Goal: Task Accomplishment & Management: Complete application form

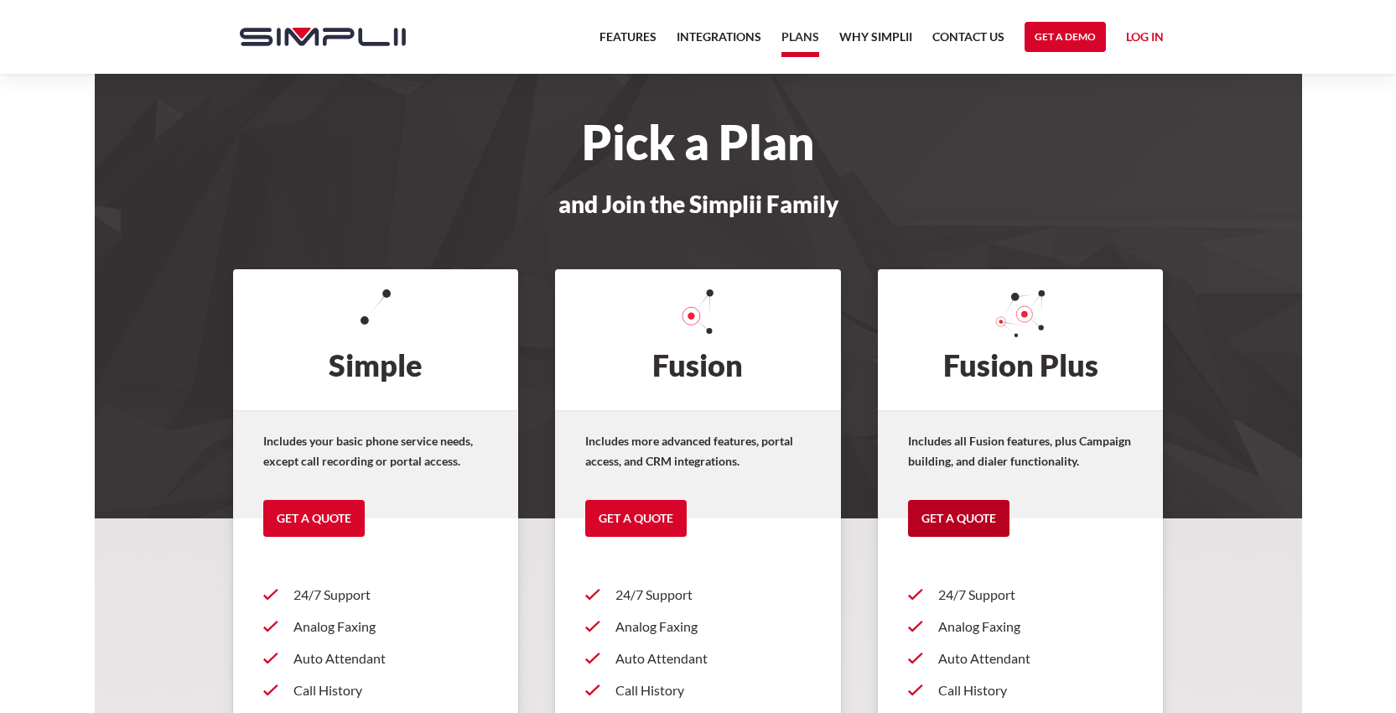
click at [967, 516] on link "Get a Quote" at bounding box center [958, 518] width 101 height 37
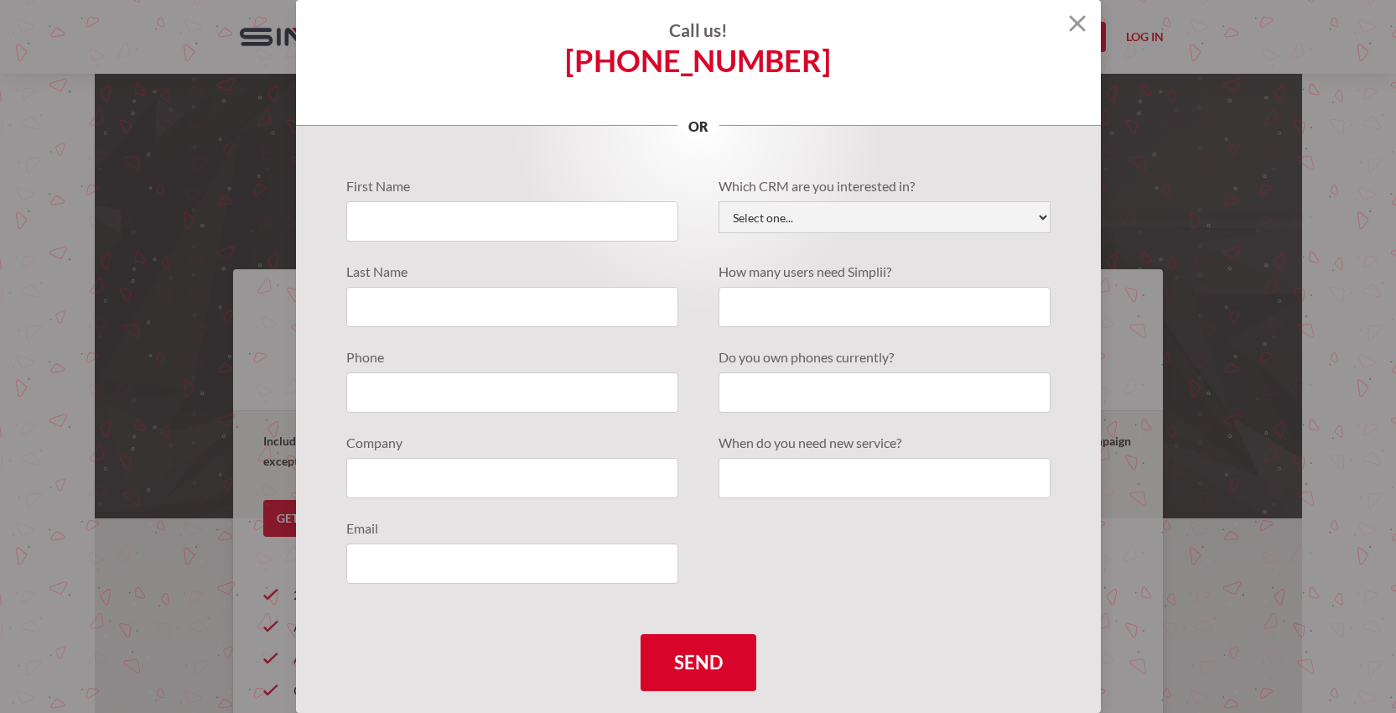
click at [1069, 23] on img at bounding box center [1077, 23] width 17 height 17
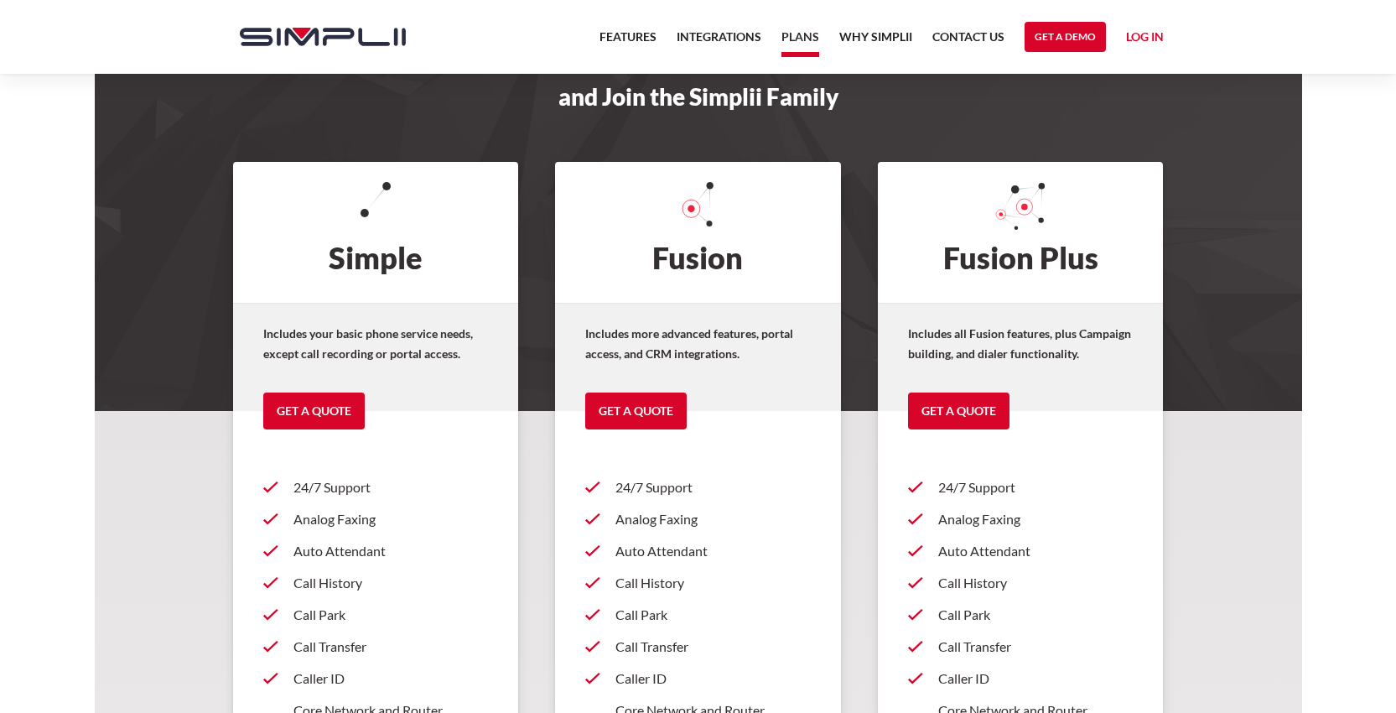
scroll to position [106, 0]
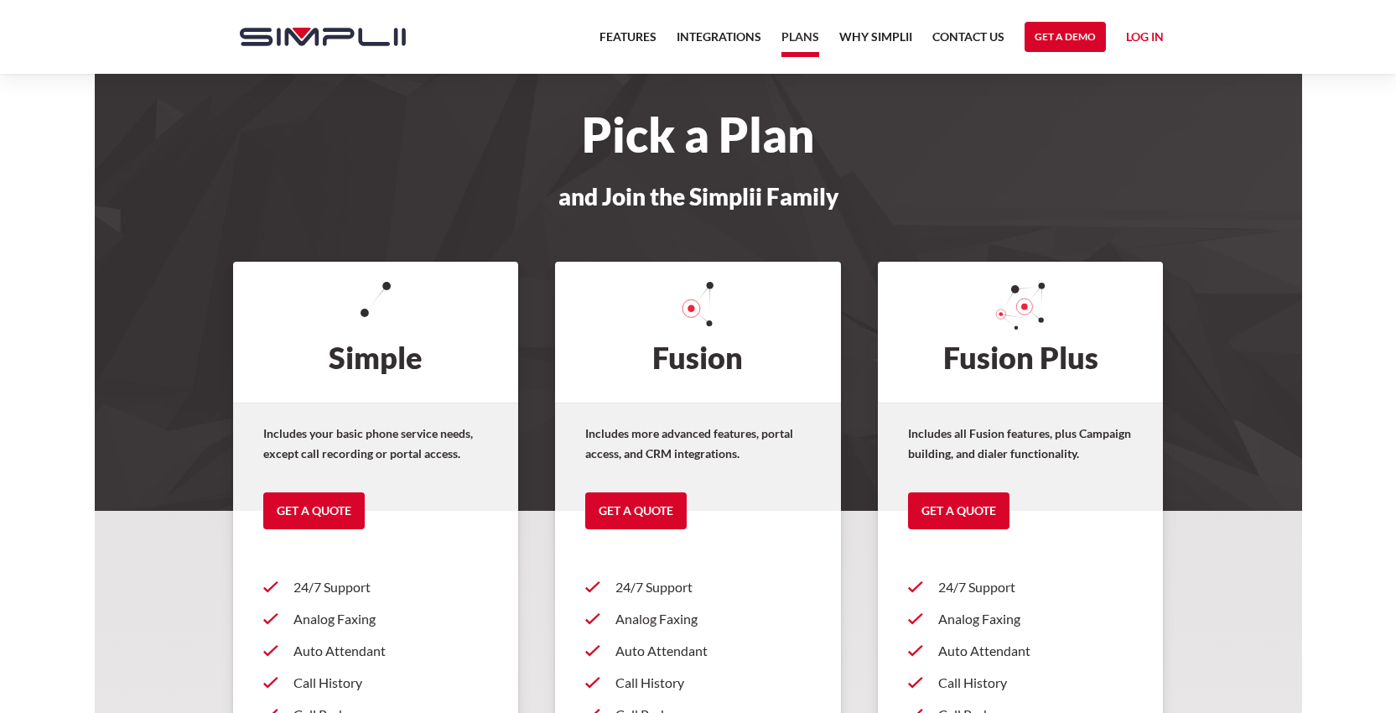
scroll to position [2, 0]
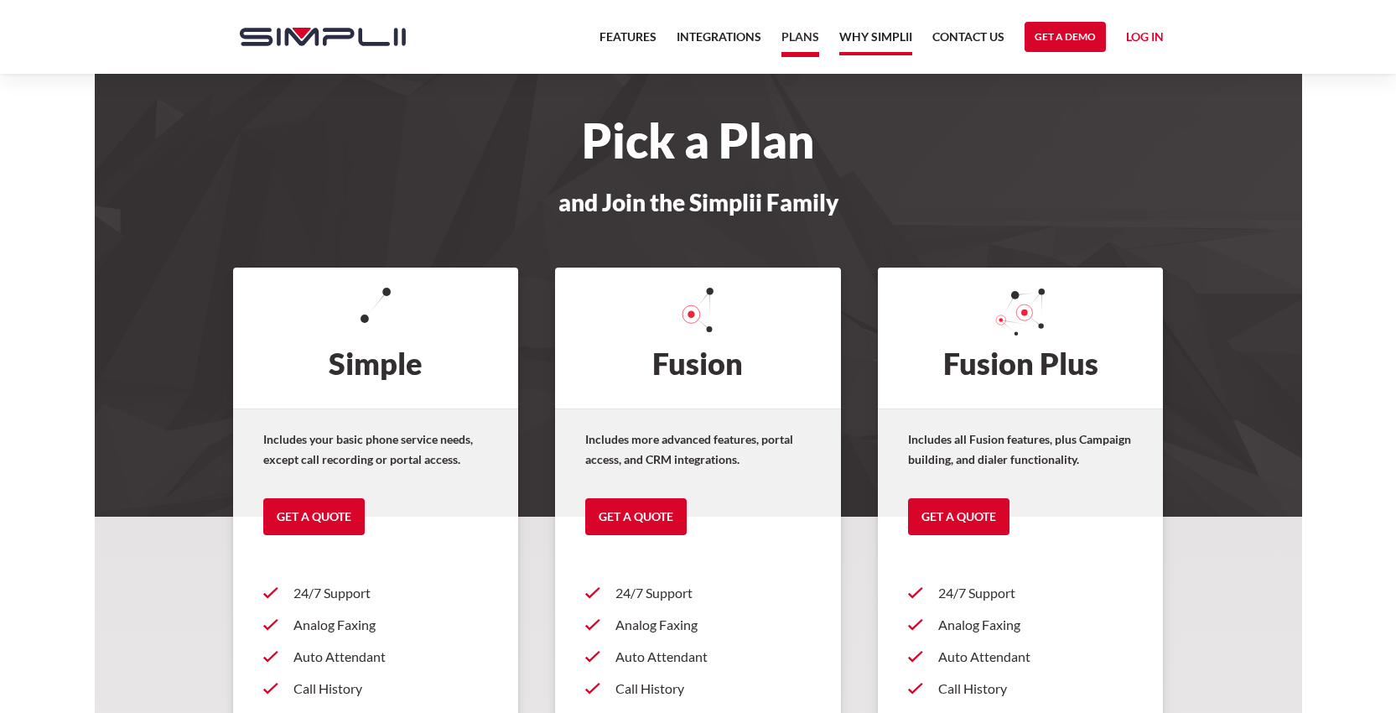
click at [871, 35] on link "Why Simplii" at bounding box center [875, 41] width 73 height 29
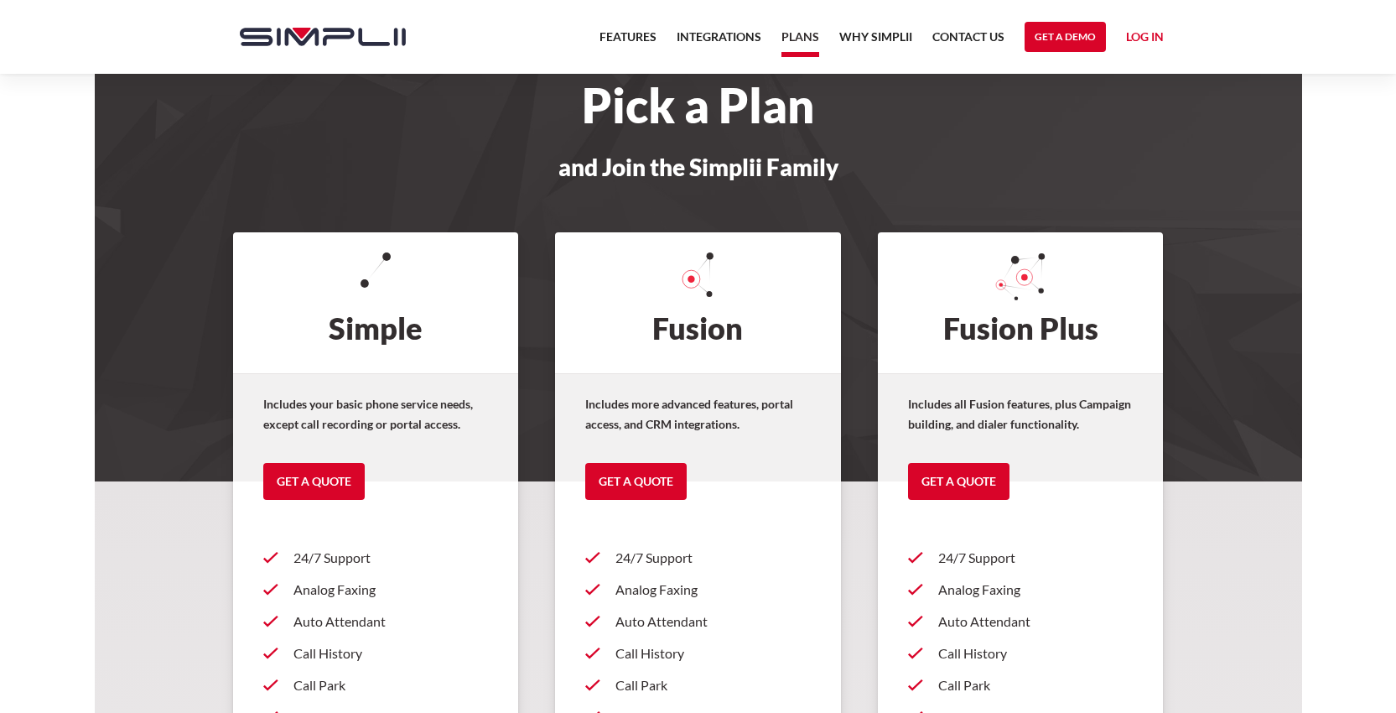
scroll to position [15, 0]
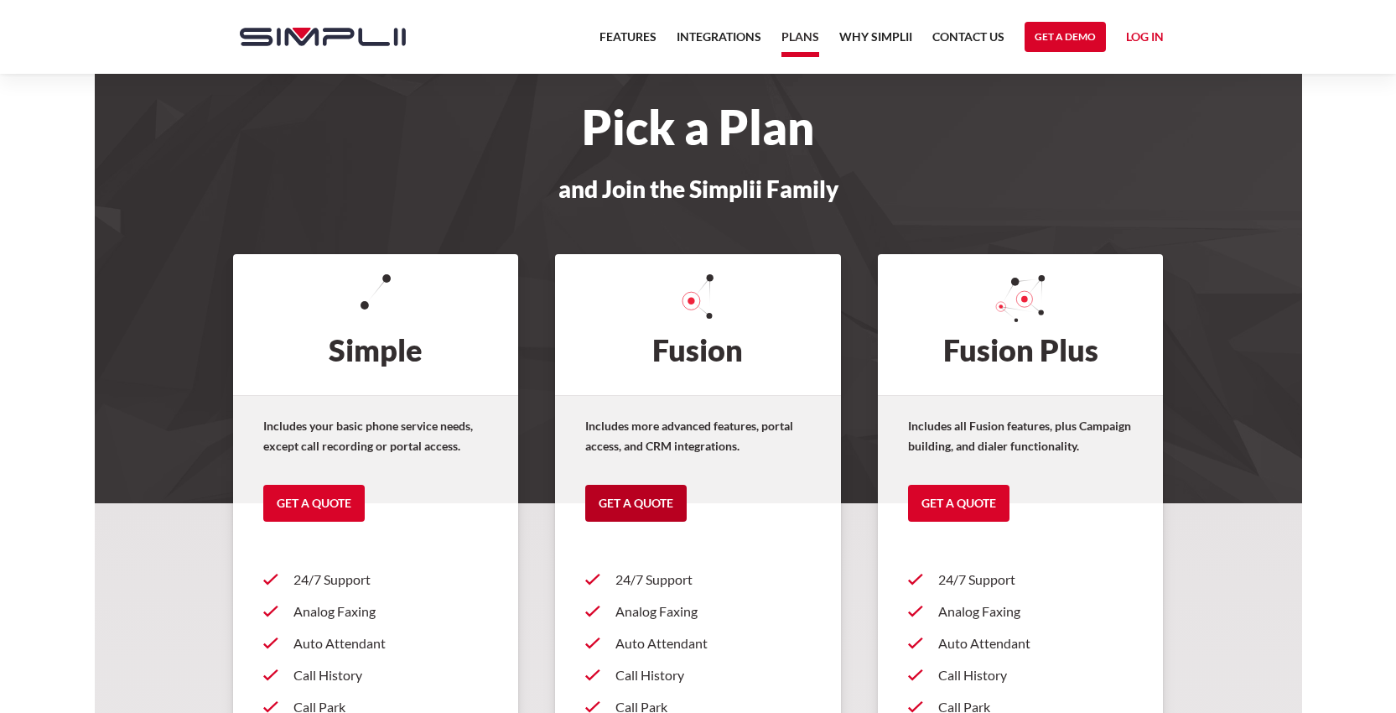
click at [636, 490] on link "Get a Quote" at bounding box center [635, 503] width 101 height 37
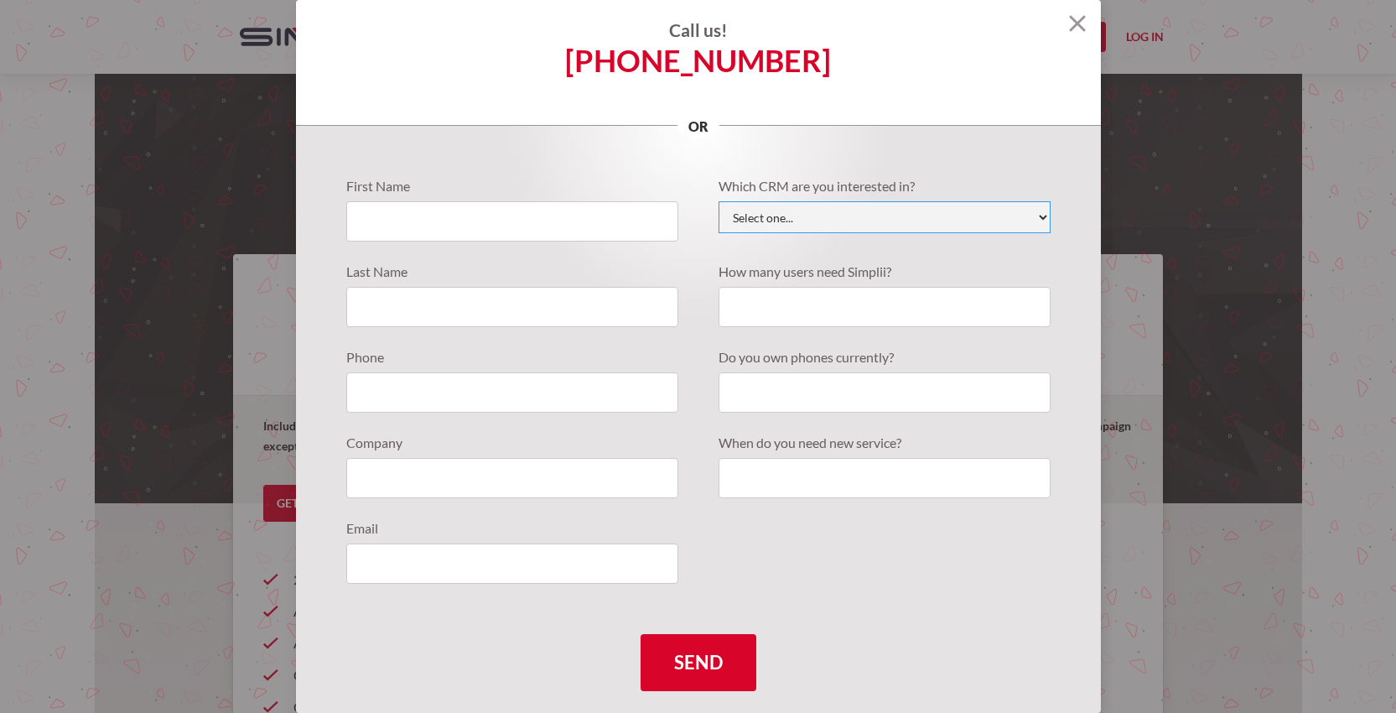
click at [823, 212] on select "Select one... Active Campaign Autotask ChildCareCRM [DOMAIN_NAME] ConnectWise C…" at bounding box center [884, 217] width 332 height 32
click at [718, 201] on select "Select one... Active Campaign Autotask ChildCareCRM [DOMAIN_NAME] ConnectWise C…" at bounding box center [884, 217] width 332 height 32
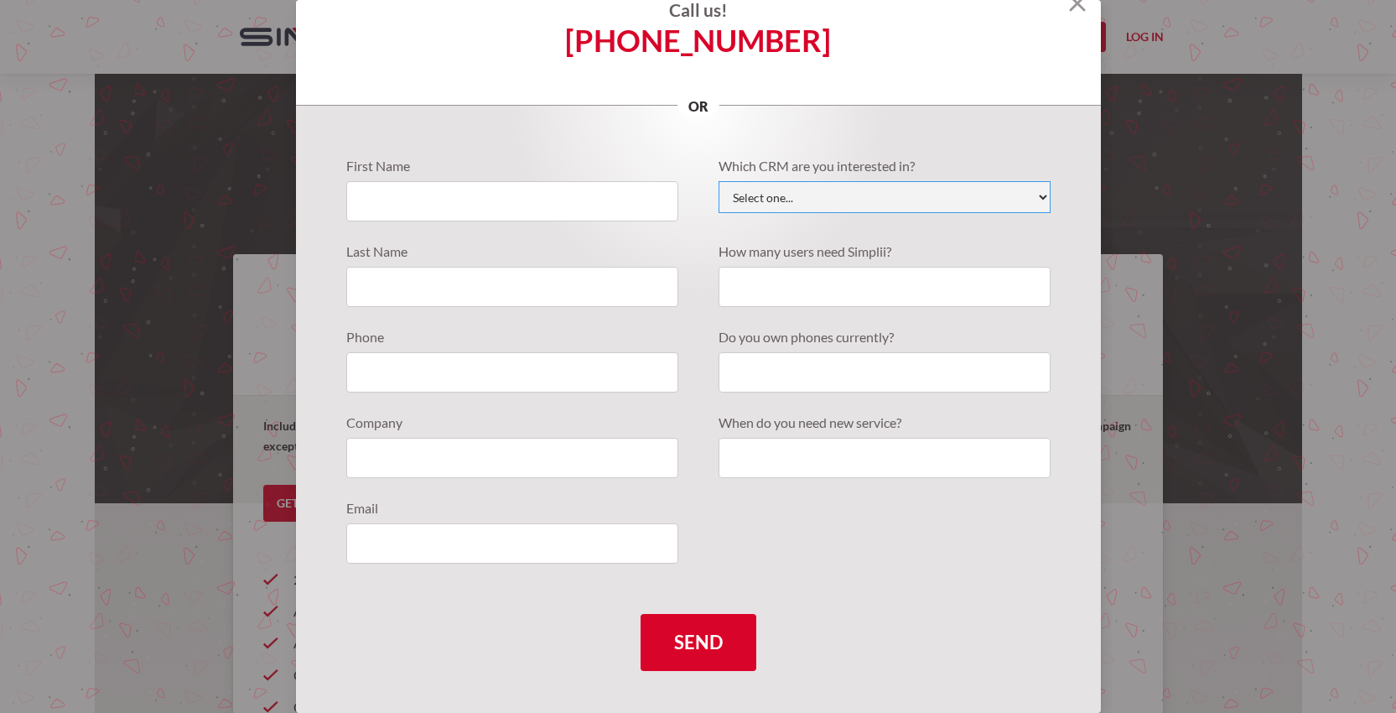
scroll to position [13, 0]
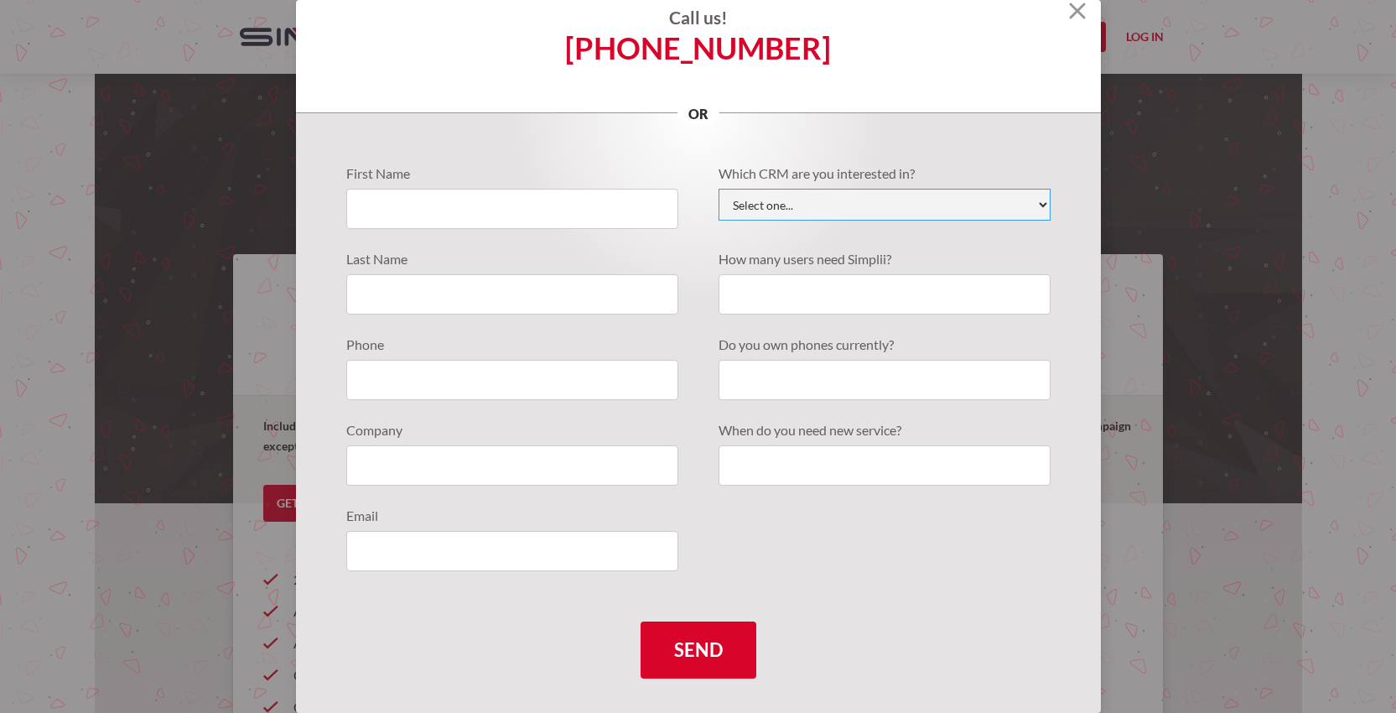
click at [821, 217] on select "Select one... Active Campaign Autotask ChildCareCRM [DOMAIN_NAME] ConnectWise C…" at bounding box center [884, 205] width 332 height 32
select select "Less Annoying CRM"
click at [718, 189] on select "Select one... Active Campaign Autotask ChildCareCRM [DOMAIN_NAME] ConnectWise C…" at bounding box center [884, 205] width 332 height 32
click at [482, 216] on input "Quote Requests" at bounding box center [512, 209] width 332 height 40
type input "steve"
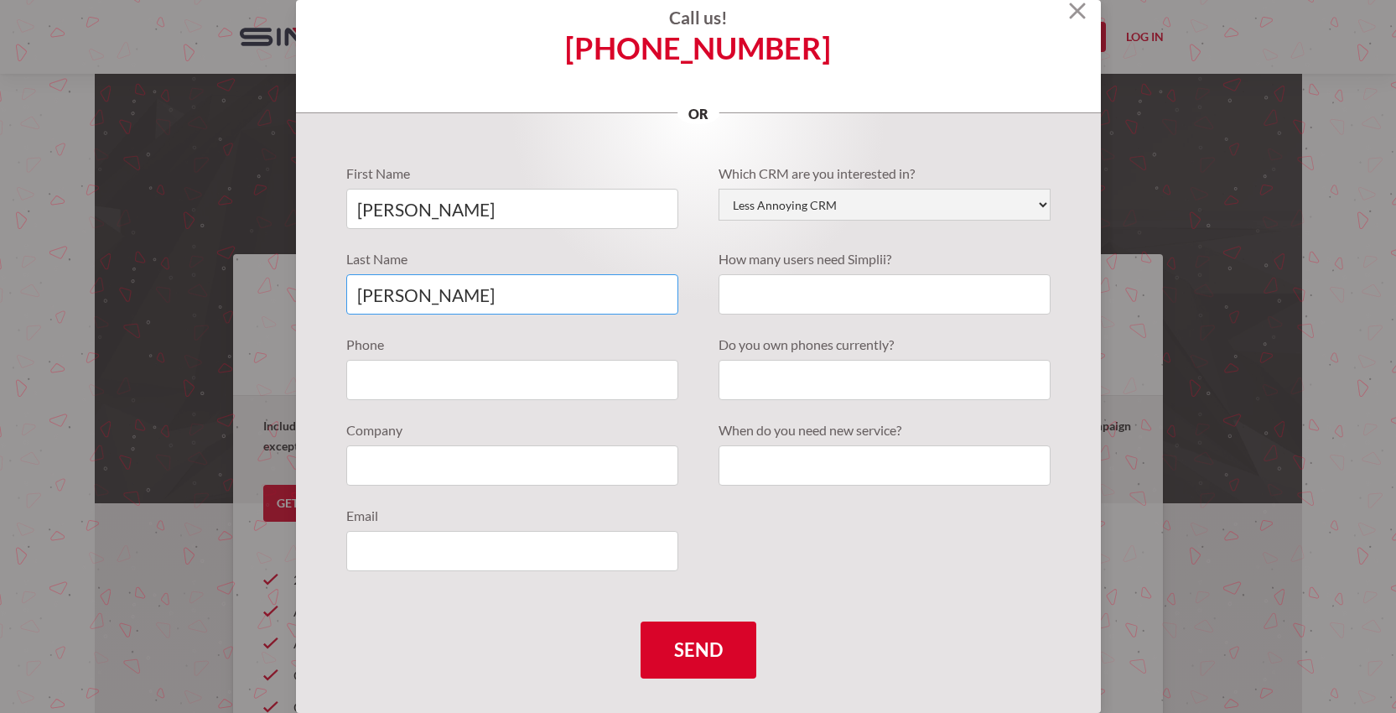
type input "mcneer"
type input "91446384614"
click at [801, 277] on input "Quote Requests" at bounding box center [884, 294] width 332 height 40
type input "1 or 2"
type input "possibly"
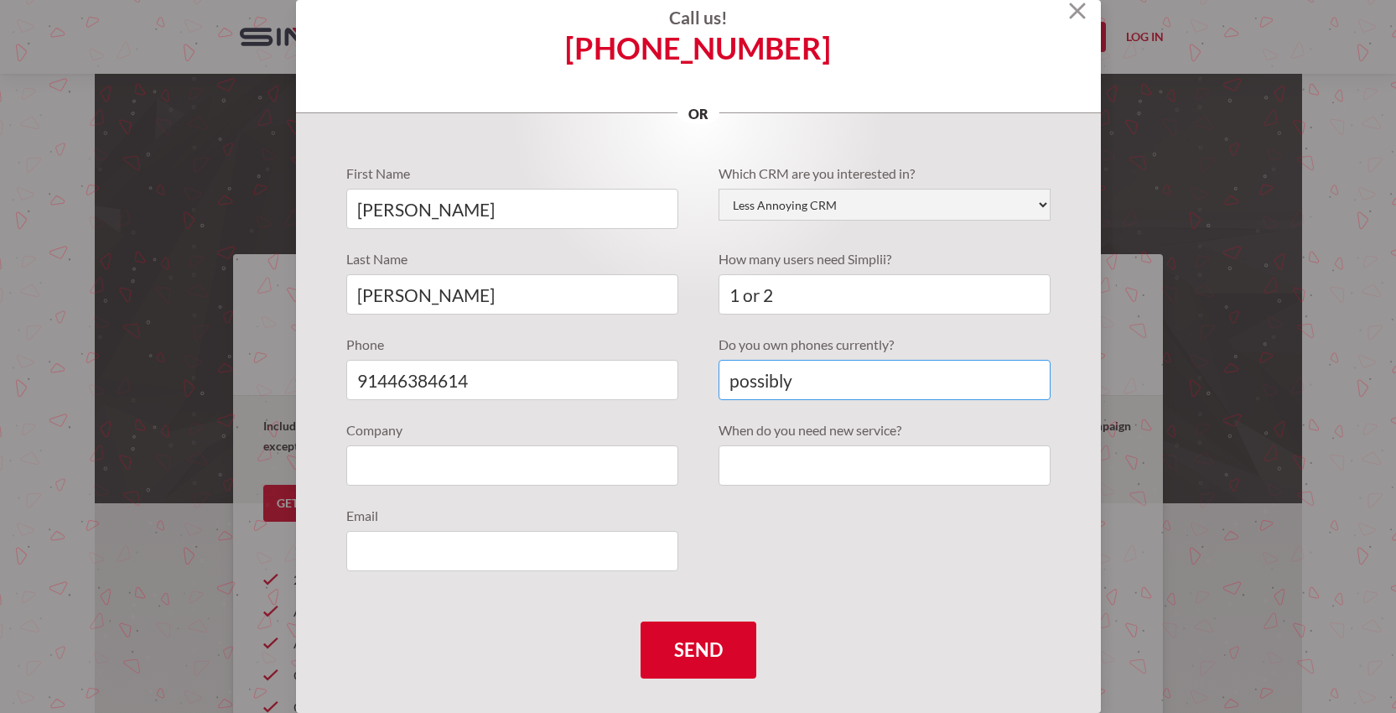
click at [640, 621] on input "Send" at bounding box center [698, 649] width 116 height 57
type input "f"
type input "Freedom Integrations, LLC"
click at [904, 464] on input "Quote Requests" at bounding box center [884, 465] width 332 height 40
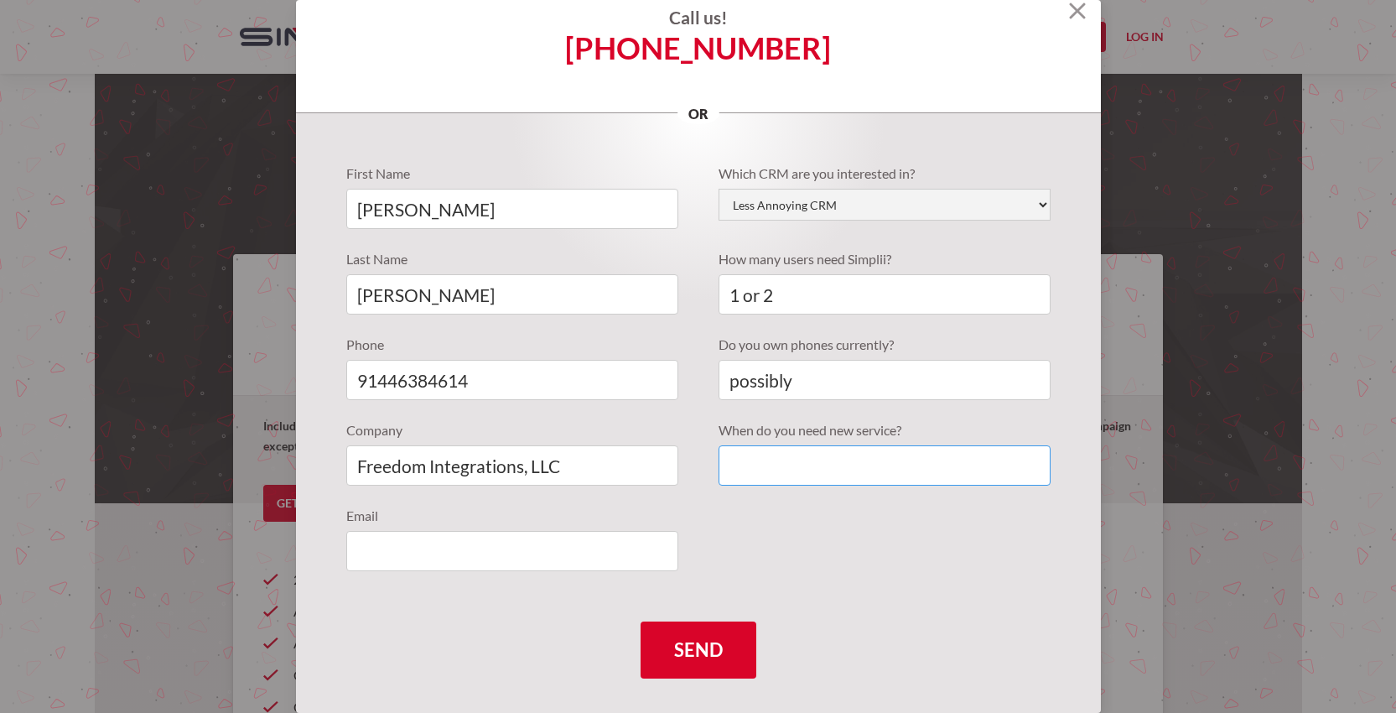
click at [904, 464] on input "Quote Requests" at bounding box center [884, 465] width 332 height 40
type input "september 2025"
click at [514, 542] on input "Quote Requests" at bounding box center [512, 551] width 332 height 40
type input "smcneer@gmail.com"
click at [702, 693] on div "First Name steve Last Name mcneer Phone 91446384614 Company Freedom Integration…" at bounding box center [698, 427] width 805 height 629
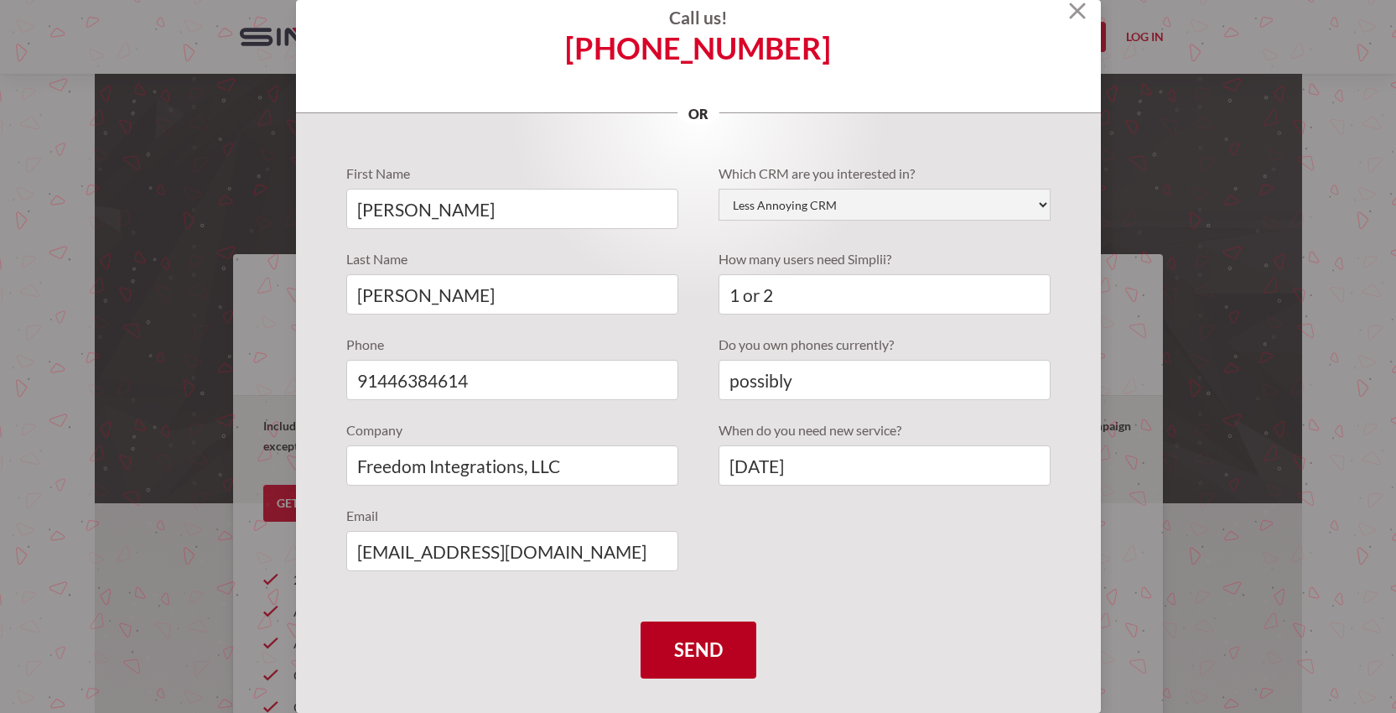
click at [681, 646] on input "Send" at bounding box center [698, 649] width 116 height 57
type input "Please wait..."
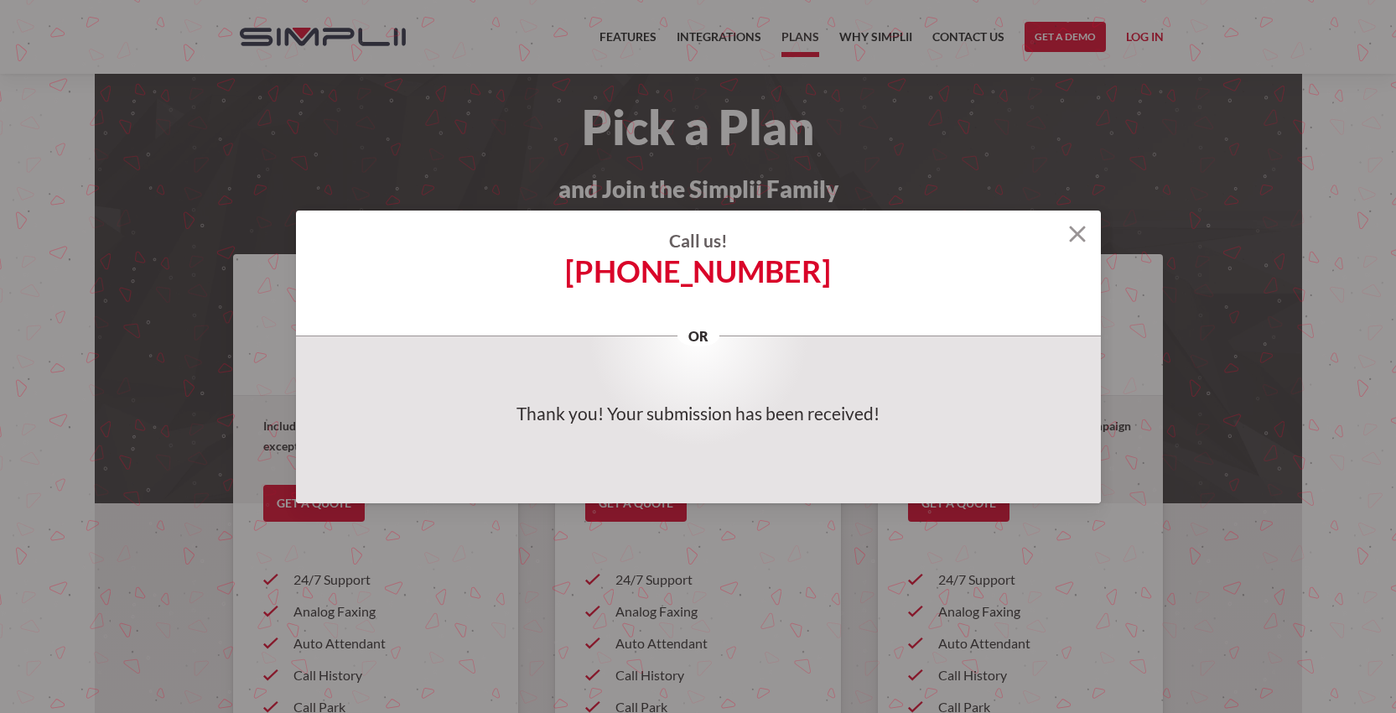
scroll to position [0, 0]
click at [1079, 236] on img at bounding box center [1077, 233] width 17 height 17
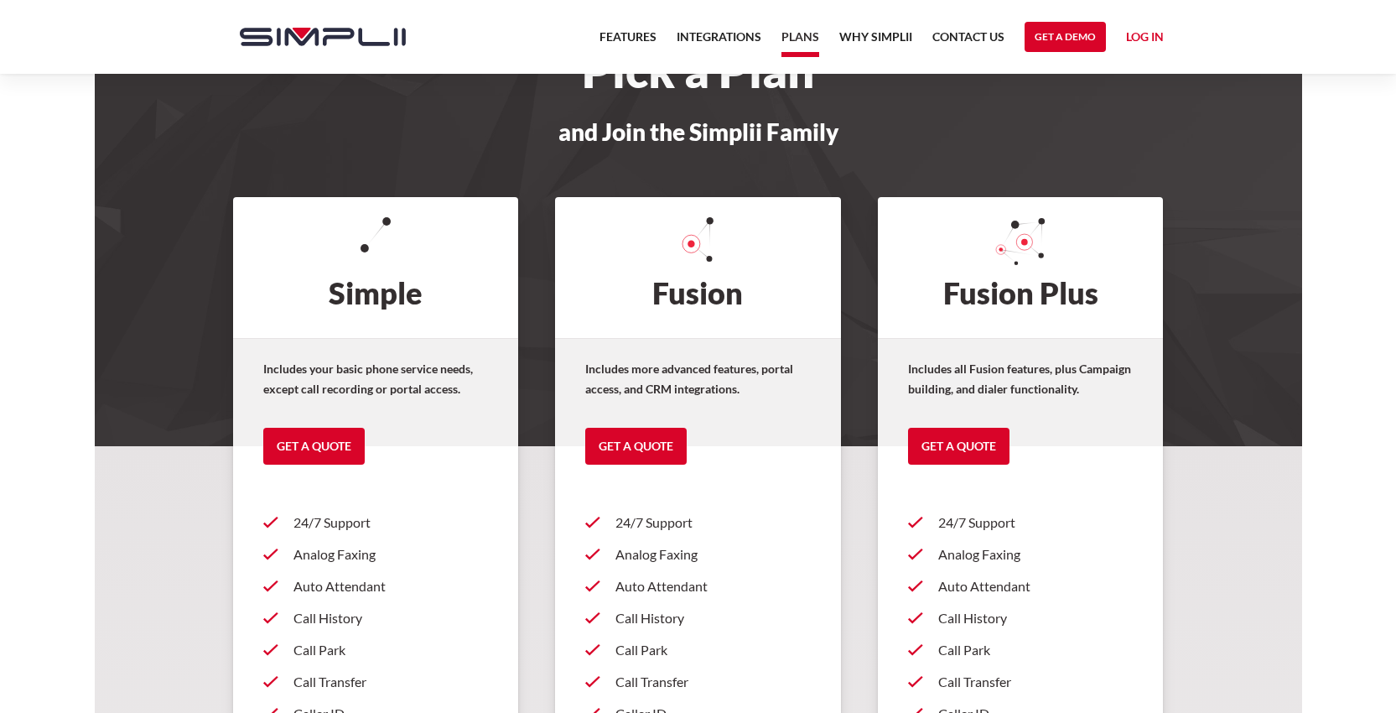
scroll to position [51, 0]
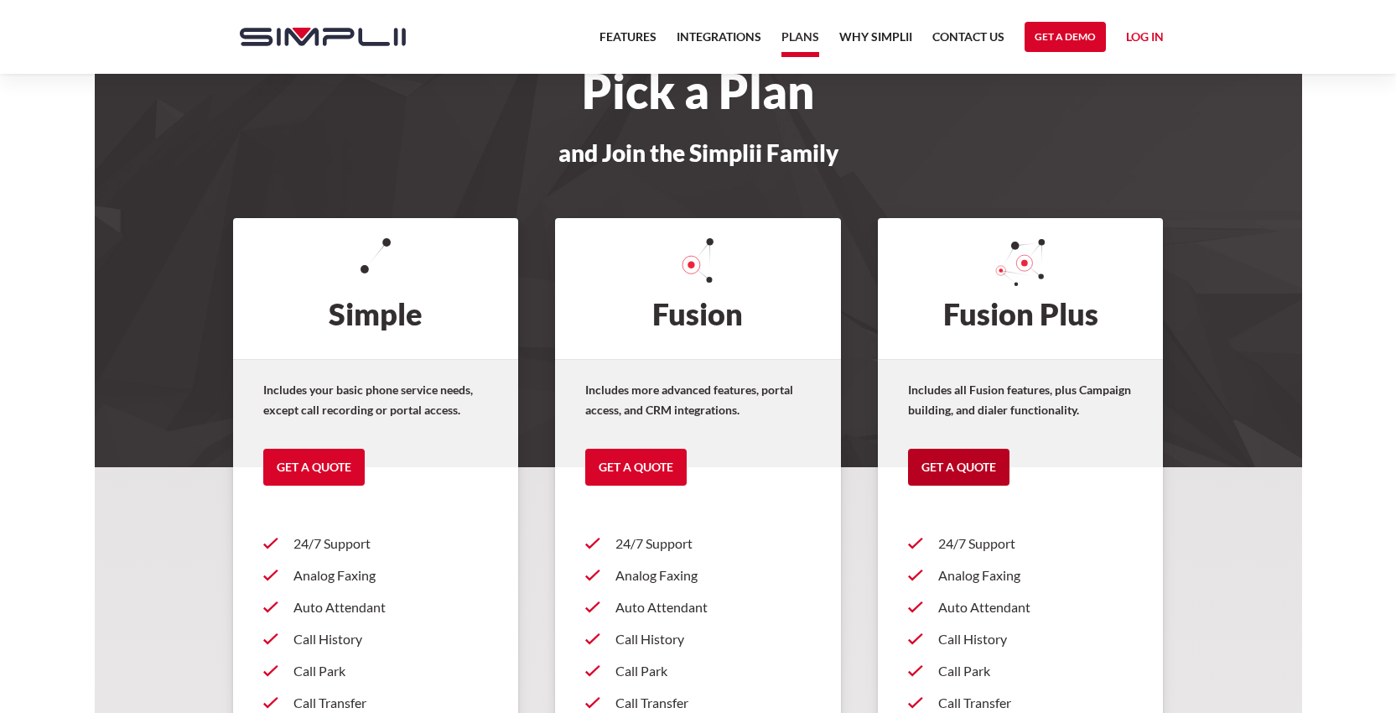
click at [918, 461] on link "Get a Quote" at bounding box center [958, 466] width 101 height 37
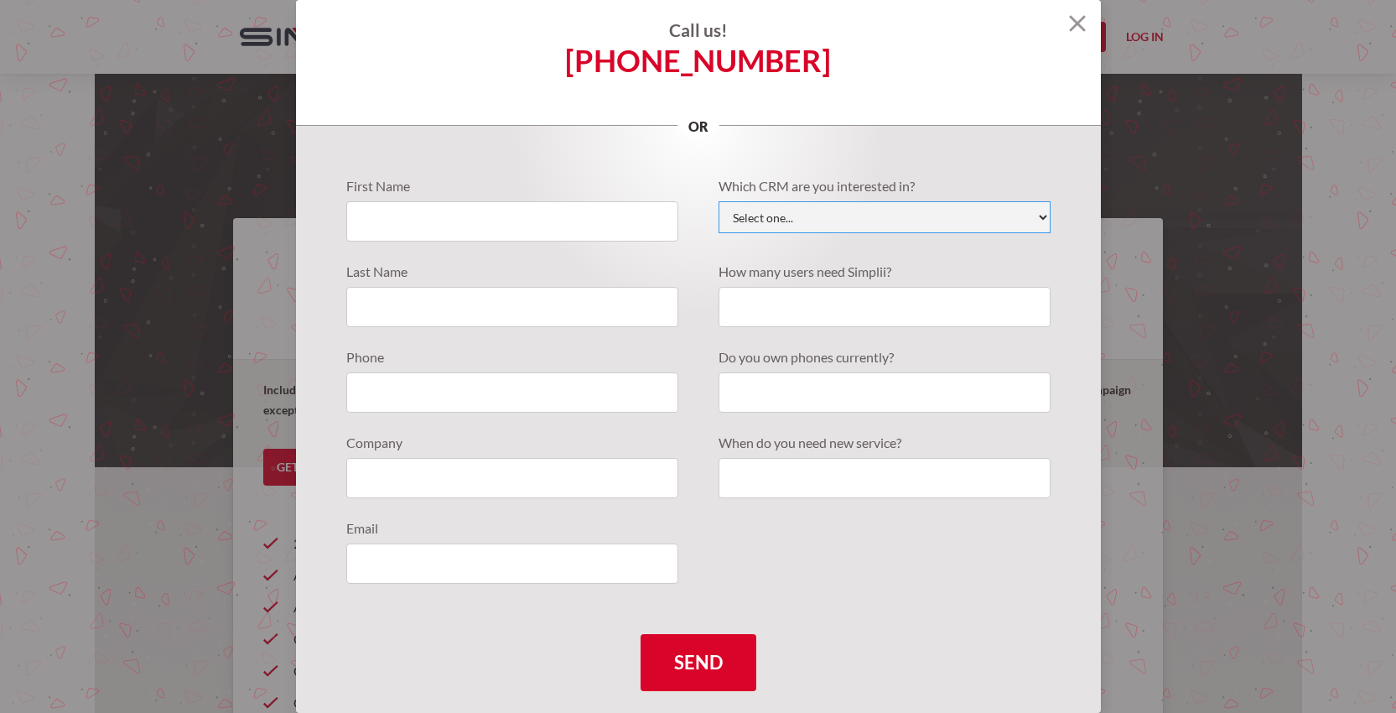
click at [833, 218] on select "Select one... Active Campaign Autotask ChildCareCRM [DOMAIN_NAME] ConnectWise C…" at bounding box center [884, 217] width 332 height 32
select select "Less Annoying CRM"
click at [718, 201] on select "Select one... Active Campaign Autotask ChildCareCRM [DOMAIN_NAME] ConnectWise C…" at bounding box center [884, 217] width 332 height 32
click at [1069, 18] on img at bounding box center [1077, 23] width 17 height 17
